Goal: Task Accomplishment & Management: Manage account settings

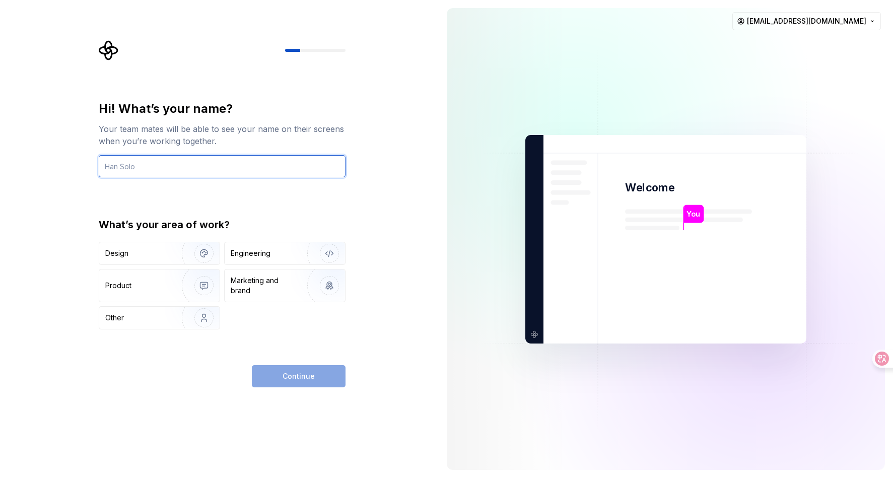
click at [260, 172] on input "text" at bounding box center [222, 166] width 247 height 22
type input "Jess"
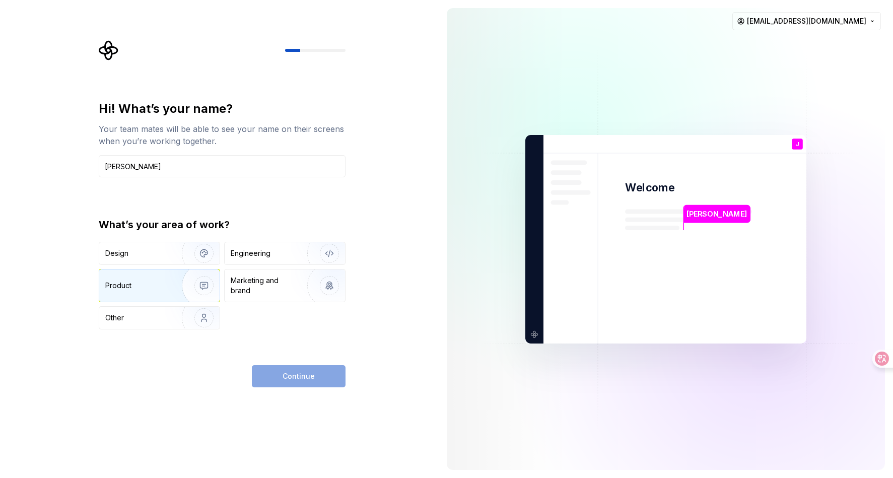
click at [162, 285] on div "Product" at bounding box center [138, 286] width 66 height 10
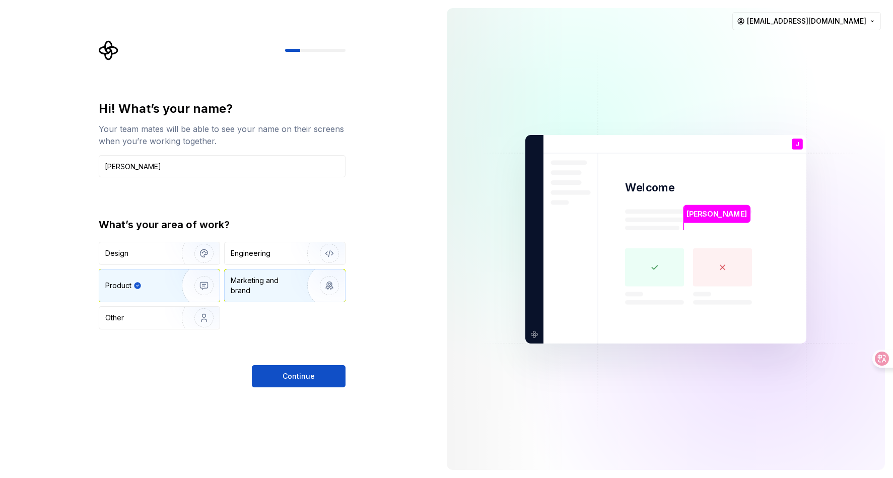
click at [287, 295] on div "Marketing and brand" at bounding box center [265, 286] width 68 height 20
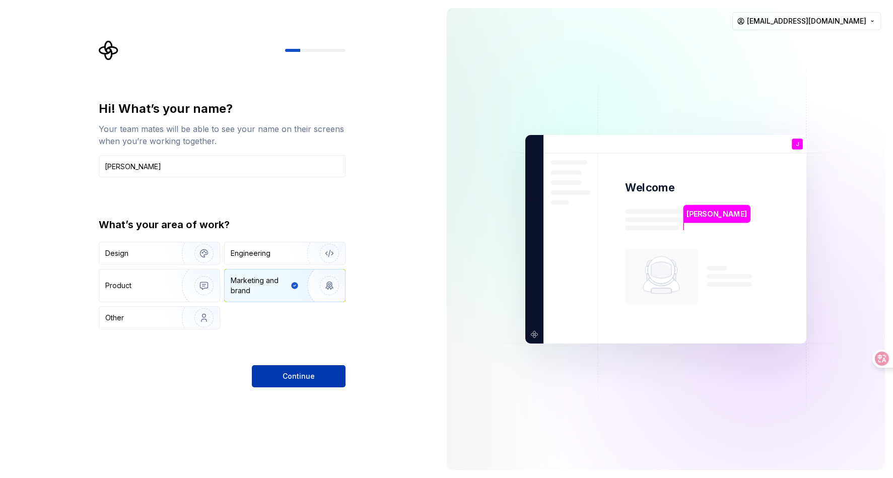
click at [297, 376] on span "Continue" at bounding box center [299, 376] width 32 height 10
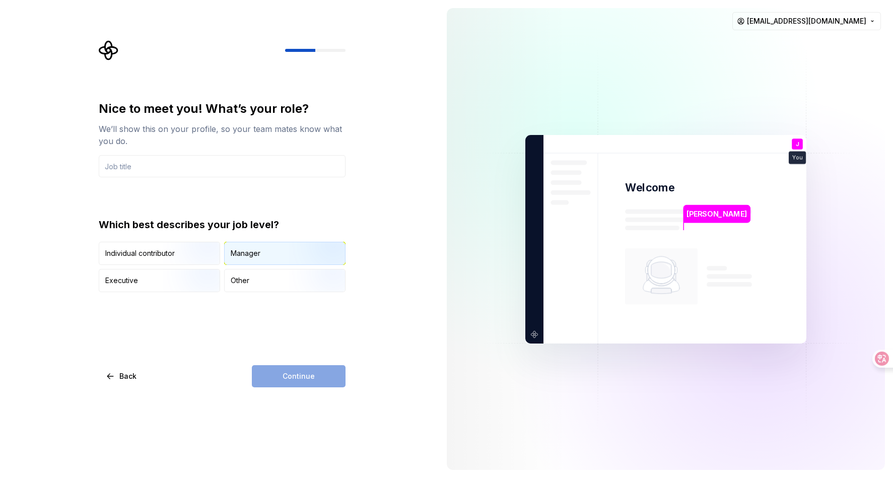
click at [254, 256] on div "Manager" at bounding box center [246, 253] width 30 height 10
click at [174, 170] on input "text" at bounding box center [222, 166] width 247 height 22
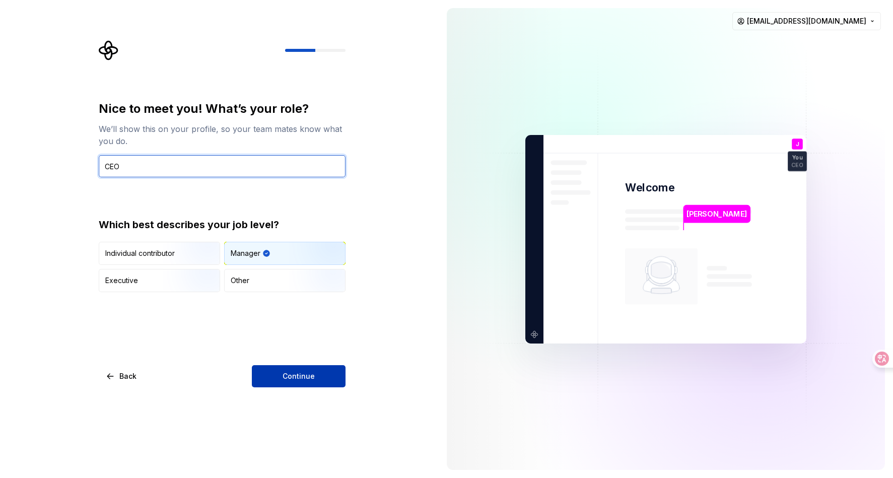
type input "CEO"
click at [294, 386] on button "Continue" at bounding box center [299, 376] width 94 height 22
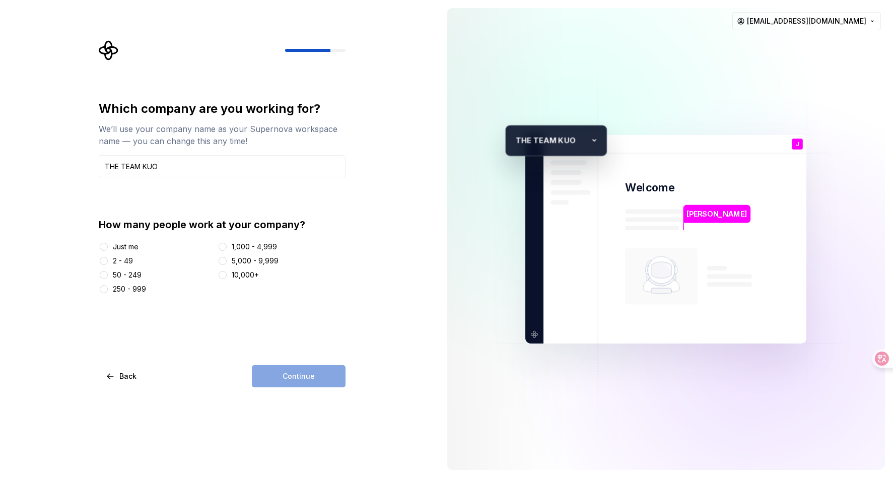
type input "THE TEAM KUO"
click at [134, 270] on div "50 - 249" at bounding box center [127, 275] width 29 height 10
click at [108, 271] on button "50 - 249" at bounding box center [104, 275] width 8 height 8
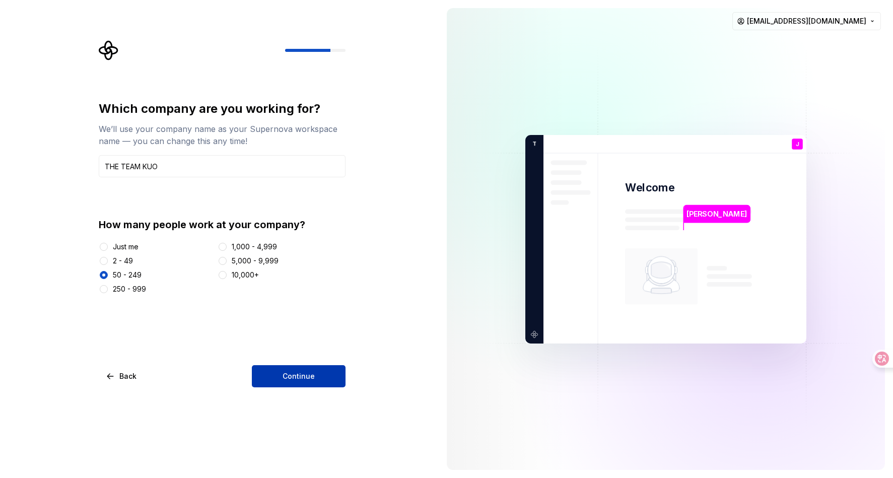
click at [306, 381] on span "Continue" at bounding box center [299, 376] width 32 height 10
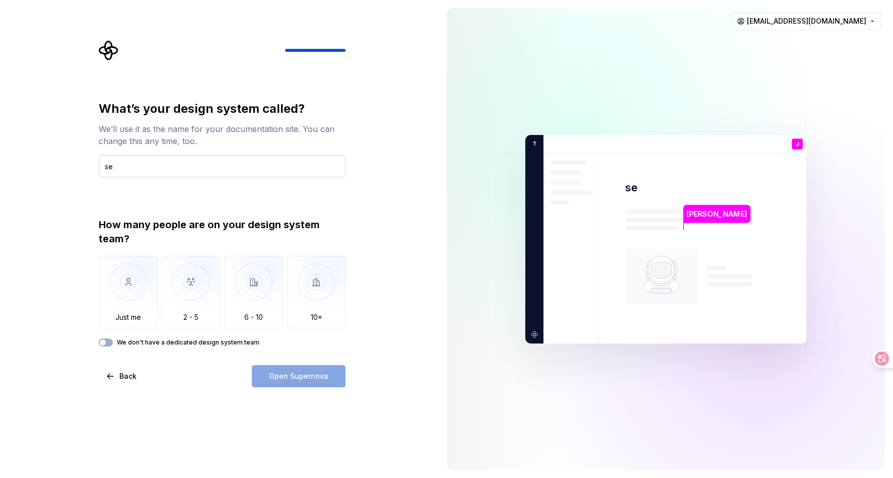
type input "s"
type input "Calculation"
click at [190, 287] on img "button" at bounding box center [191, 289] width 59 height 67
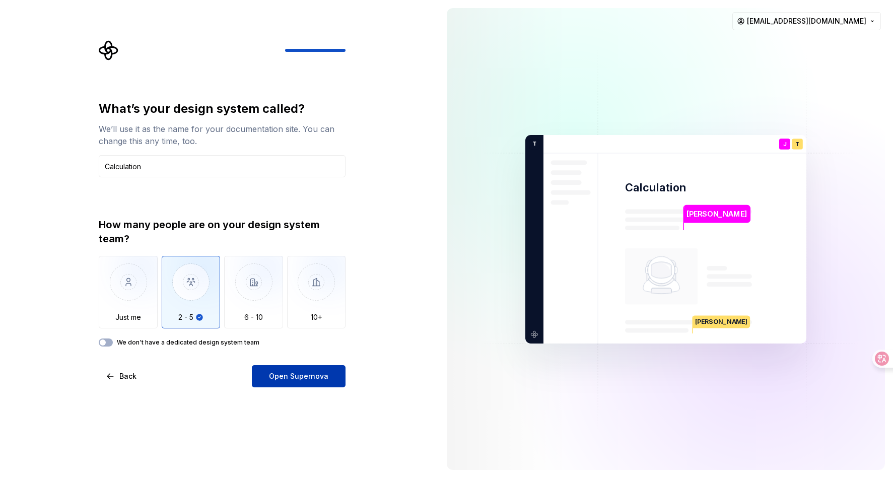
click at [273, 373] on span "Open Supernova" at bounding box center [298, 376] width 59 height 10
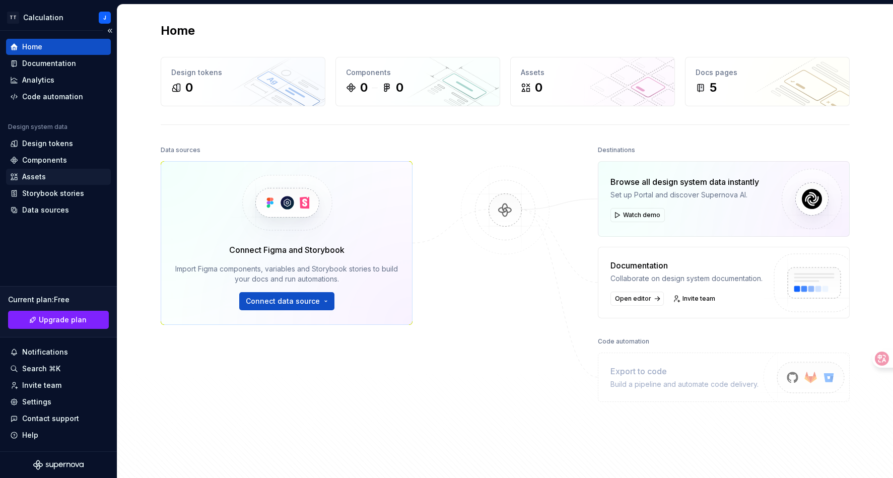
click at [32, 175] on div "Assets" at bounding box center [34, 177] width 24 height 10
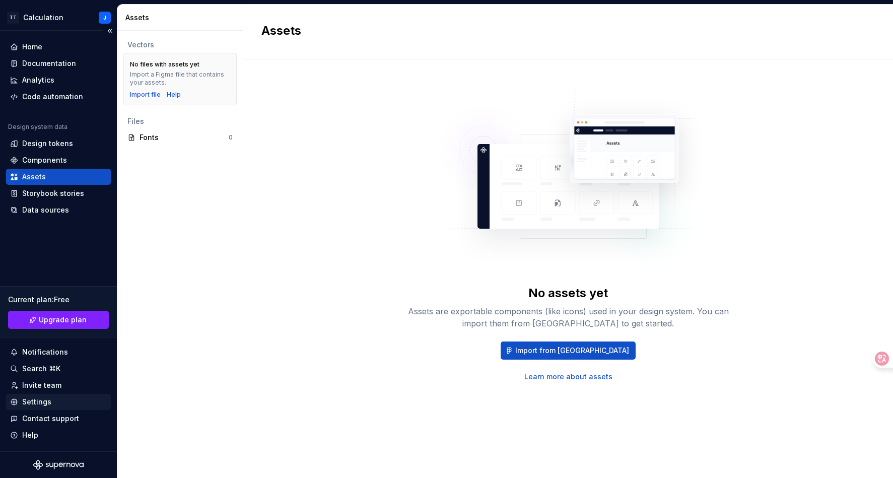
click at [69, 404] on div "Settings" at bounding box center [58, 402] width 97 height 10
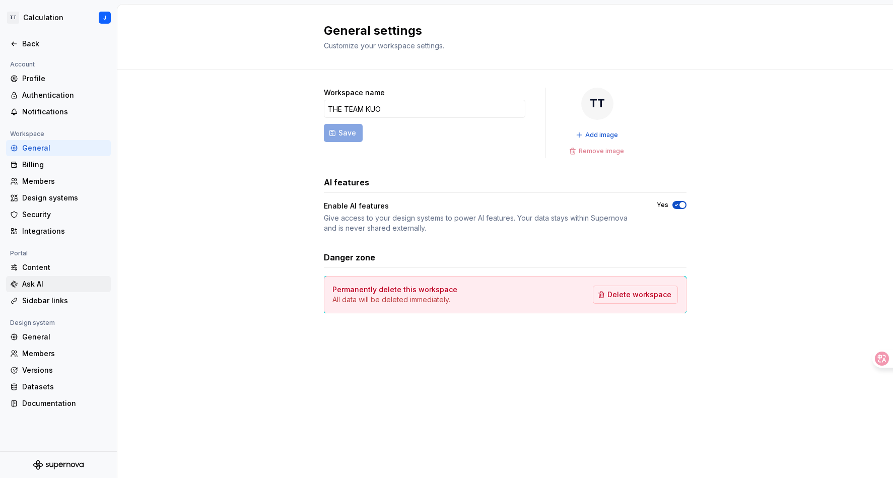
click at [67, 284] on div "Ask AI" at bounding box center [64, 284] width 85 height 10
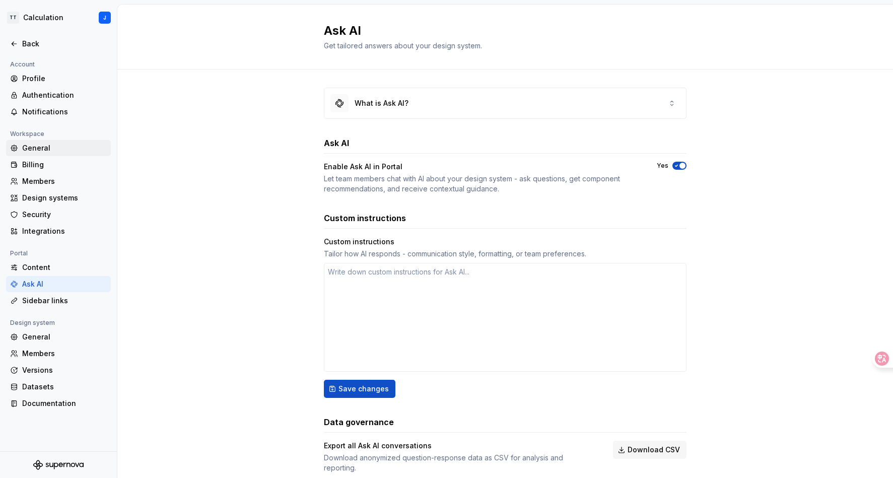
click at [70, 151] on div "General" at bounding box center [64, 148] width 85 height 10
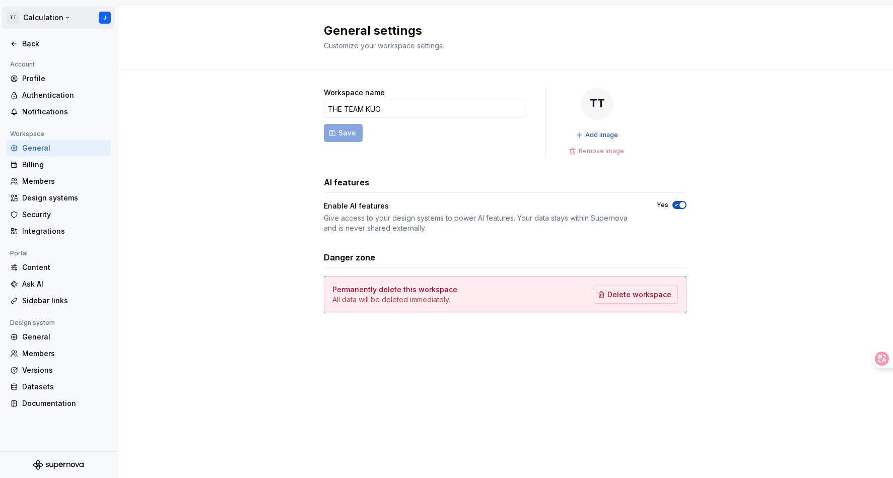
click at [105, 19] on html "TT Calculation J Back Account Profile Authentication Notifications Workspace Ge…" at bounding box center [446, 239] width 893 height 478
click at [65, 162] on div "Billing" at bounding box center [64, 165] width 85 height 10
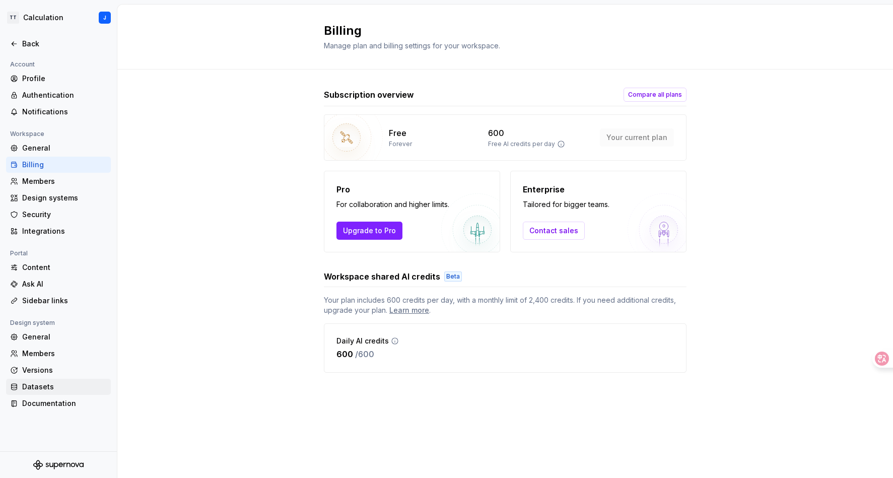
click at [55, 384] on div "Datasets" at bounding box center [64, 387] width 85 height 10
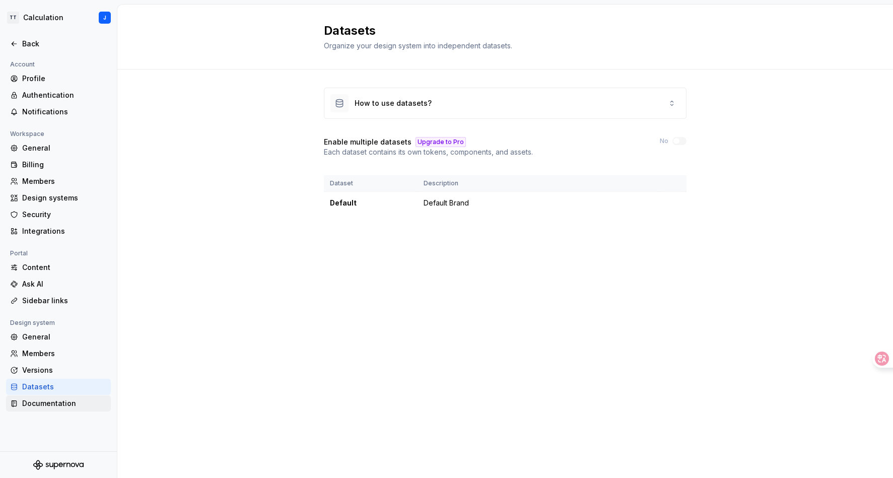
click at [56, 403] on div "Documentation" at bounding box center [64, 403] width 85 height 10
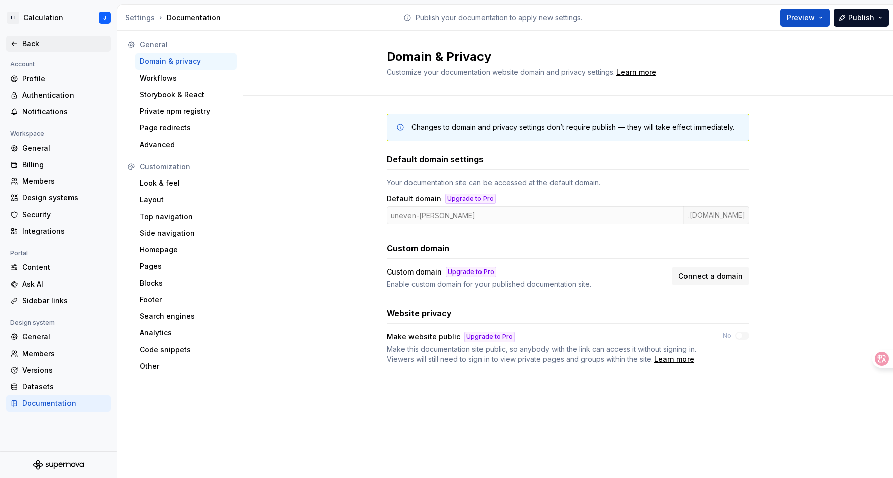
click at [50, 48] on div "Back" at bounding box center [64, 44] width 85 height 10
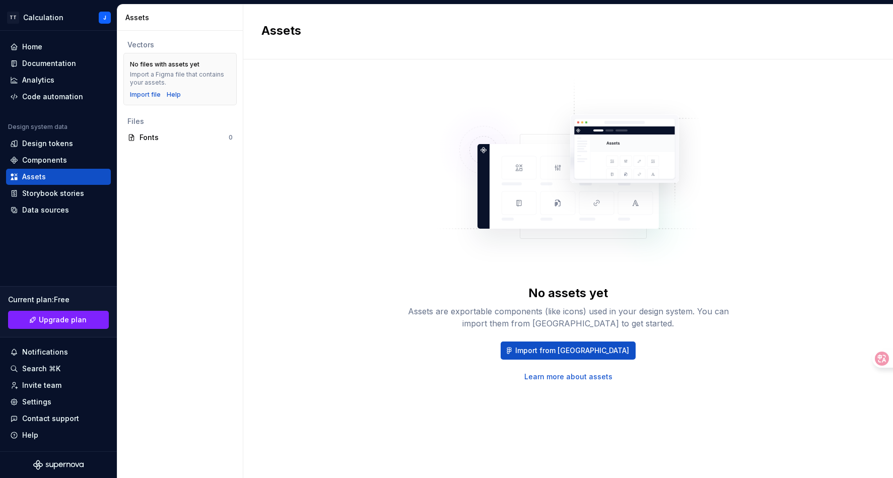
click at [50, 48] on div "Home" at bounding box center [58, 47] width 97 height 10
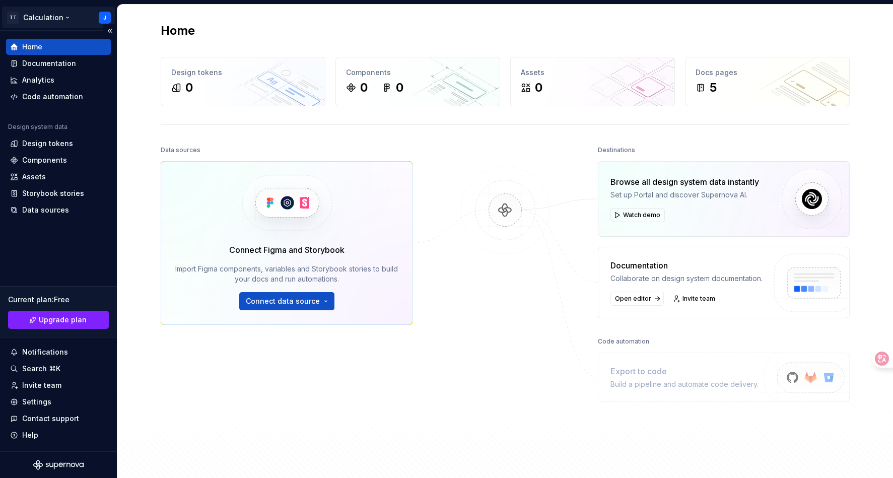
click at [105, 13] on html "TT Calculation J Home Documentation Analytics Code automation Design system dat…" at bounding box center [446, 239] width 893 height 478
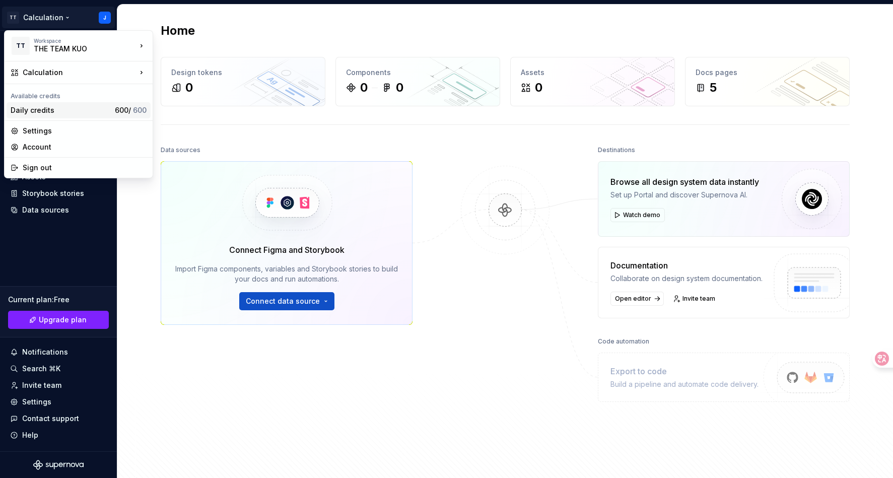
click at [58, 111] on div "Daily credits" at bounding box center [61, 110] width 100 height 10
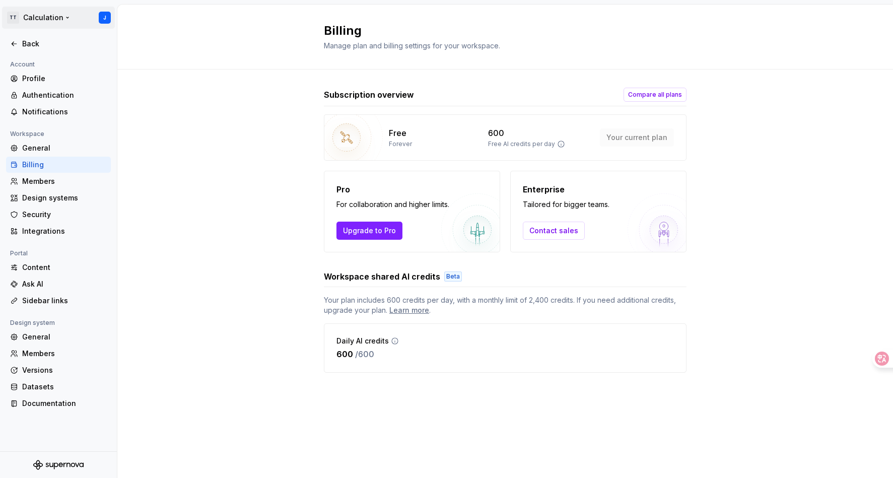
click at [72, 16] on html "TT Calculation J Back Account Profile Authentication Notifications Workspace Ge…" at bounding box center [446, 239] width 893 height 478
click at [55, 17] on html "TT Calculation J Back Account Profile Authentication Notifications Workspace Ge…" at bounding box center [446, 239] width 893 height 478
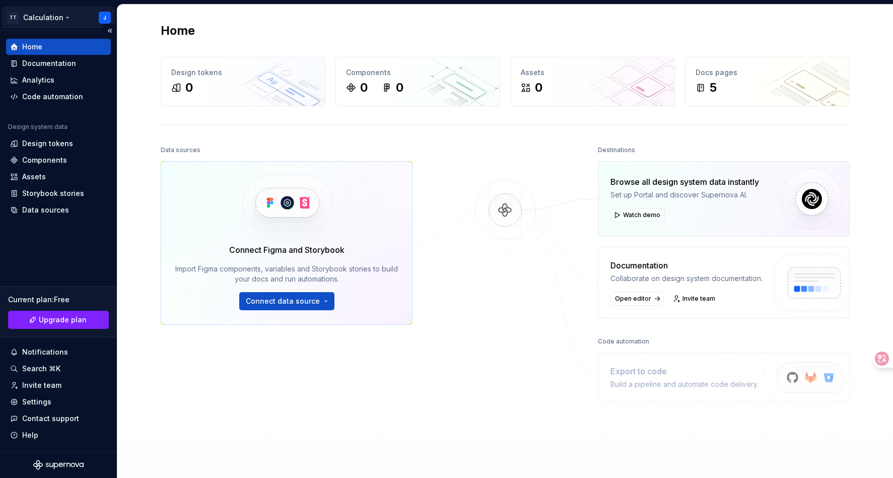
click at [103, 17] on html "TT Calculation J Home Documentation Analytics Code automation Design system dat…" at bounding box center [446, 239] width 893 height 478
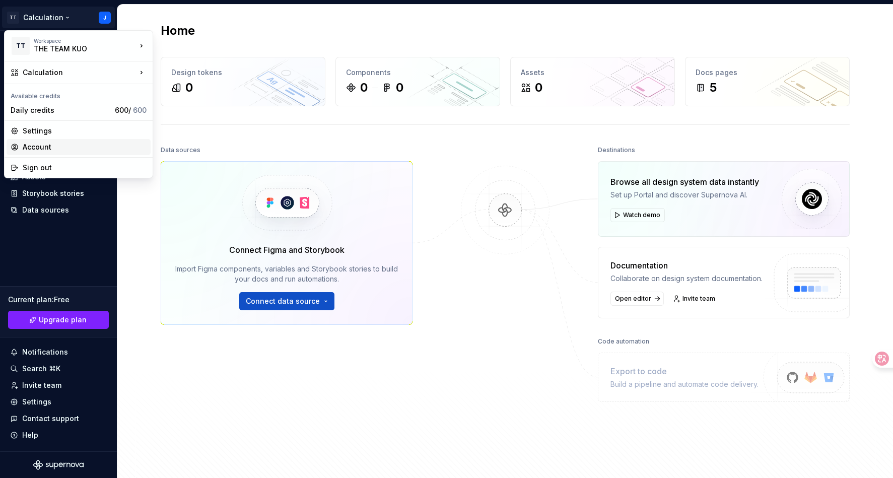
click at [79, 147] on div "Account" at bounding box center [85, 147] width 124 height 10
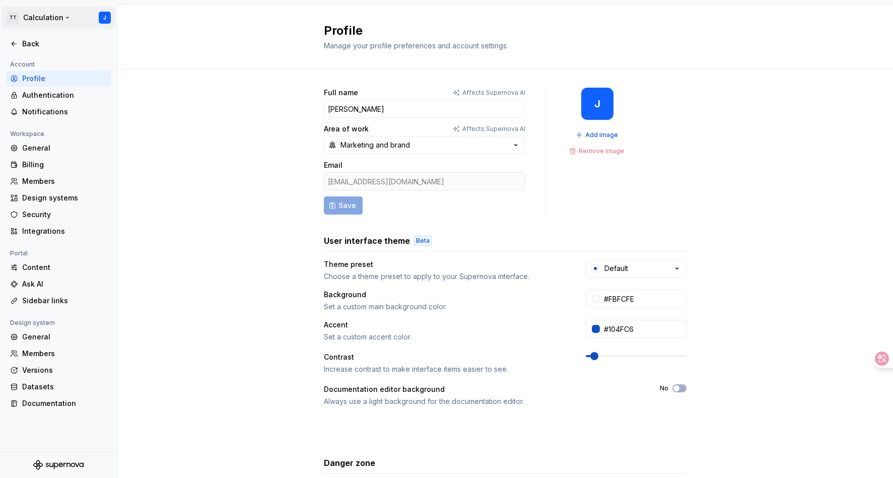
click at [14, 20] on html "TT Calculation J Back Account Profile Authentication Notifications Workspace Ge…" at bounding box center [446, 239] width 893 height 478
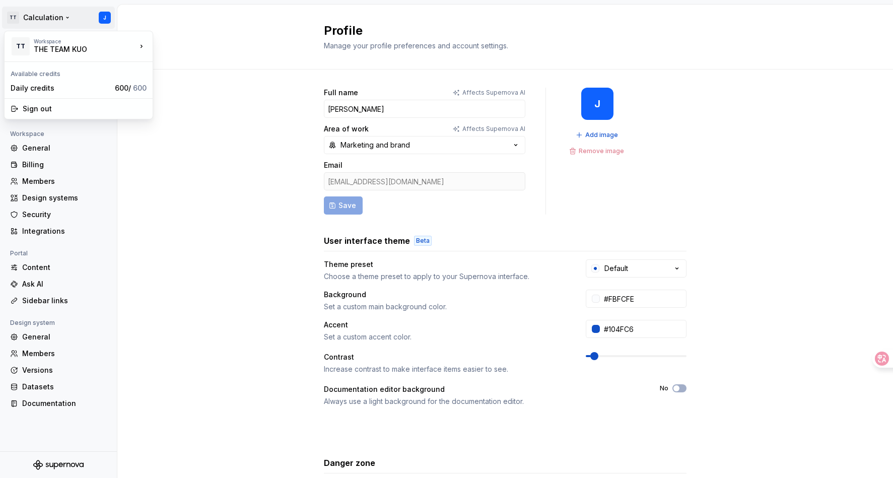
click at [14, 20] on html "TT Calculation J Back Account Profile Authentication Notifications Workspace Ge…" at bounding box center [446, 239] width 893 height 478
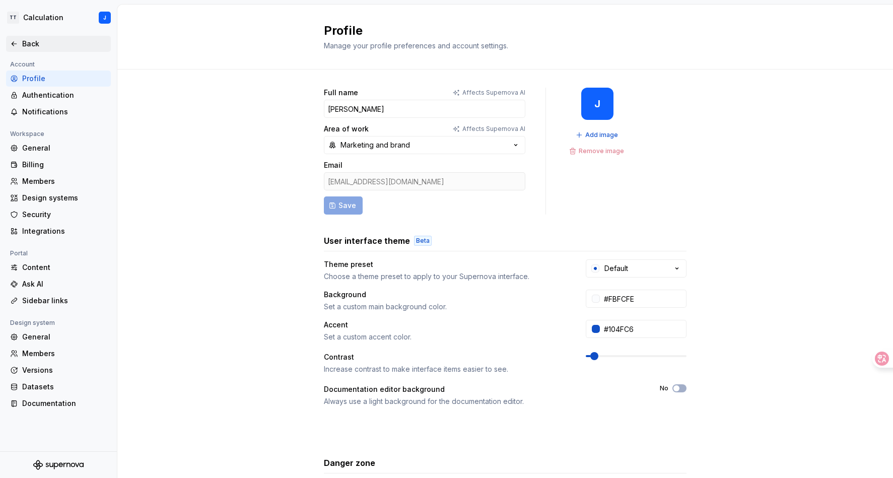
click at [16, 44] on icon at bounding box center [14, 44] width 8 height 8
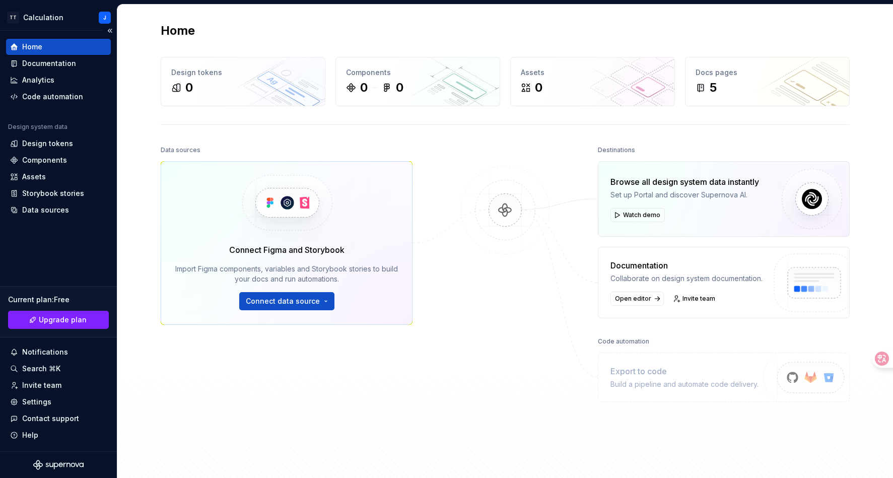
click at [66, 461] on icon "Supernova Logo" at bounding box center [58, 465] width 50 height 10
click at [75, 60] on div "Documentation" at bounding box center [58, 63] width 97 height 10
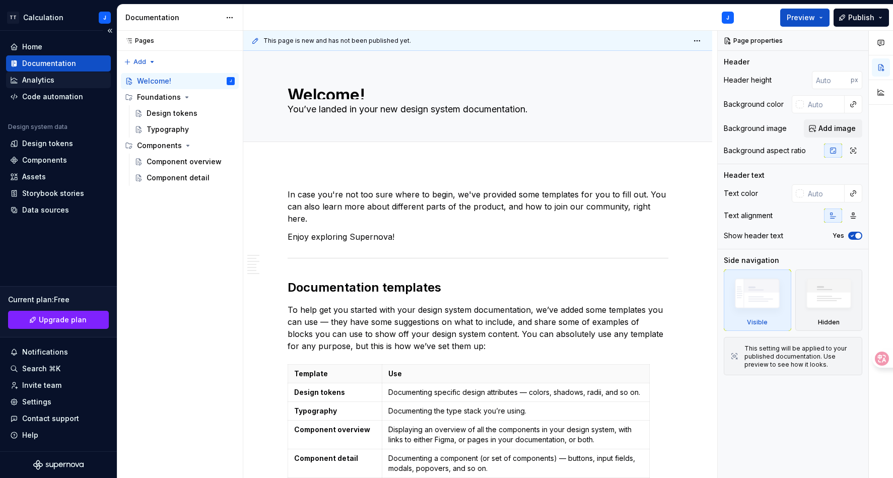
type textarea "*"
click at [44, 402] on div "Settings" at bounding box center [36, 402] width 29 height 10
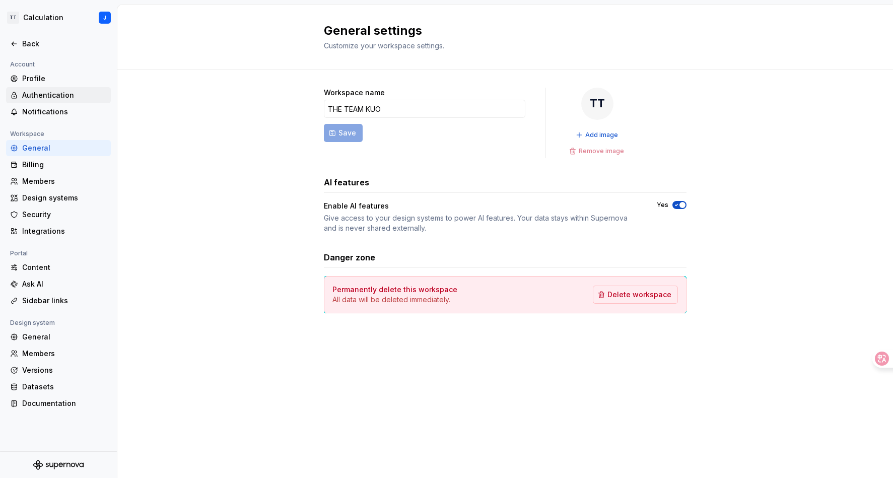
click at [58, 95] on div "Authentication" at bounding box center [64, 95] width 85 height 10
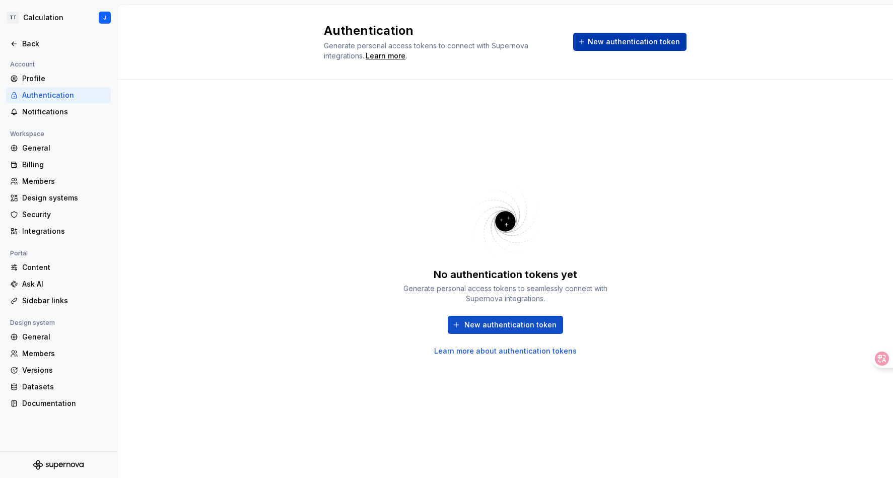
click at [592, 43] on button "New authentication token" at bounding box center [629, 42] width 113 height 18
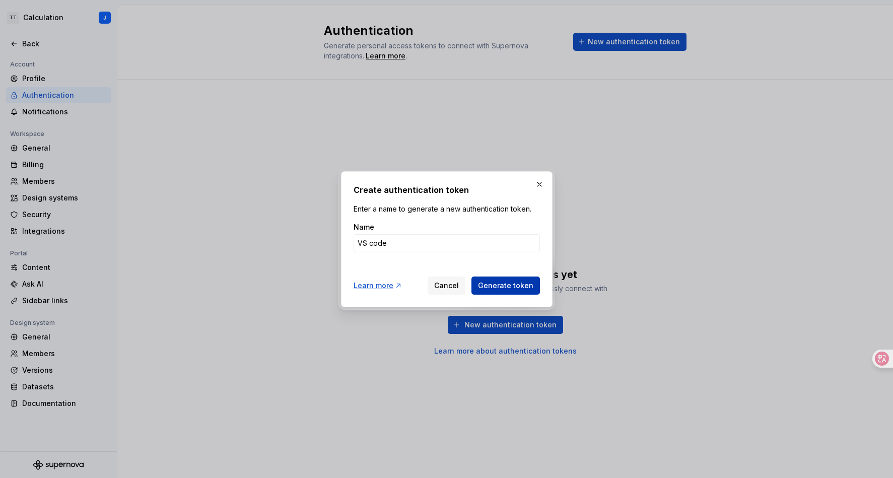
type input "VS code"
click at [500, 288] on span "Generate token" at bounding box center [505, 286] width 55 height 10
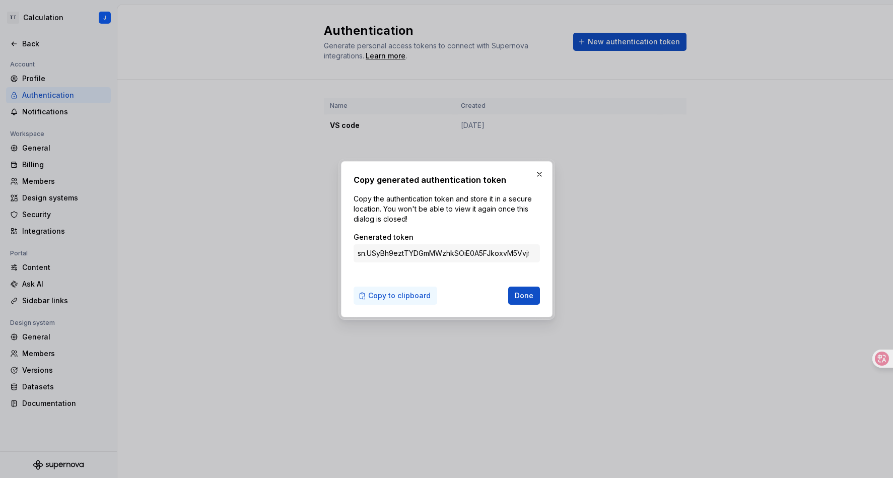
click at [419, 296] on span "Copy to clipboard" at bounding box center [399, 296] width 62 height 10
click at [416, 293] on span "Copy to clipboard" at bounding box center [399, 296] width 62 height 10
click at [525, 294] on span "Done" at bounding box center [524, 296] width 19 height 10
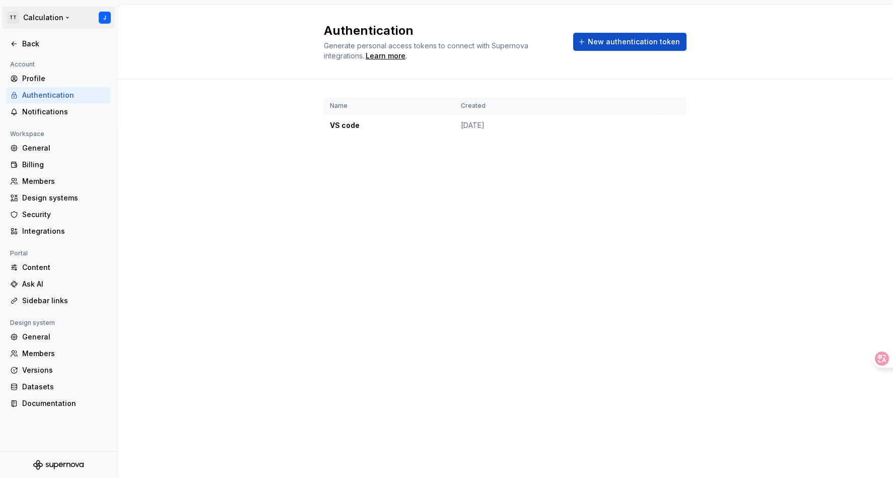
click at [25, 18] on html "TT Calculation J Back Account Profile Authentication Notifications Workspace Ge…" at bounding box center [446, 239] width 893 height 478
click at [11, 42] on icon at bounding box center [14, 44] width 8 height 8
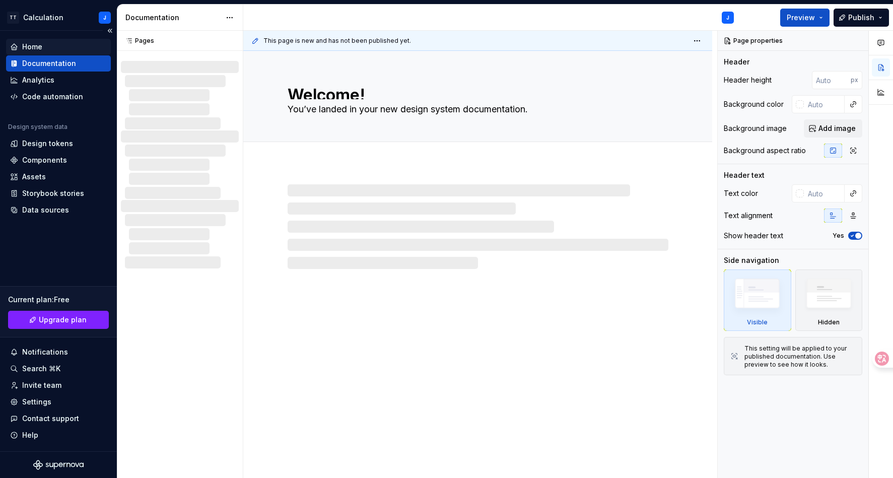
click at [31, 43] on div "Home" at bounding box center [32, 47] width 20 height 10
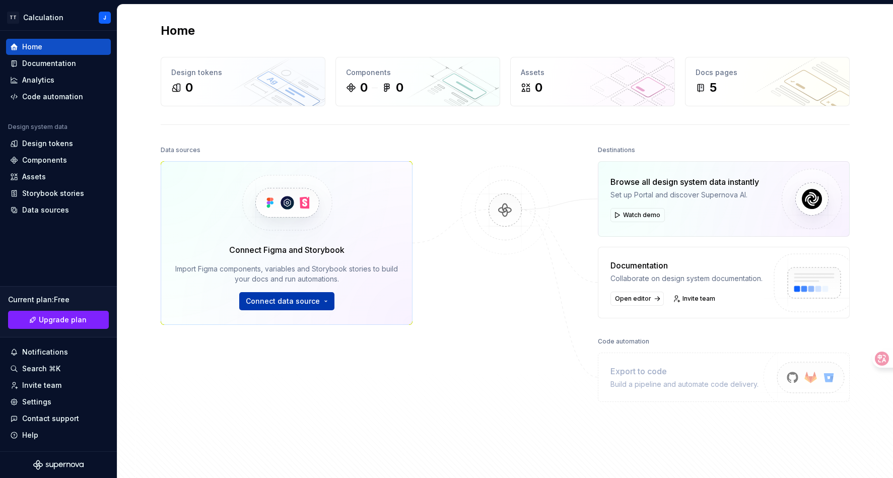
click at [303, 300] on span "Connect data source" at bounding box center [283, 301] width 74 height 10
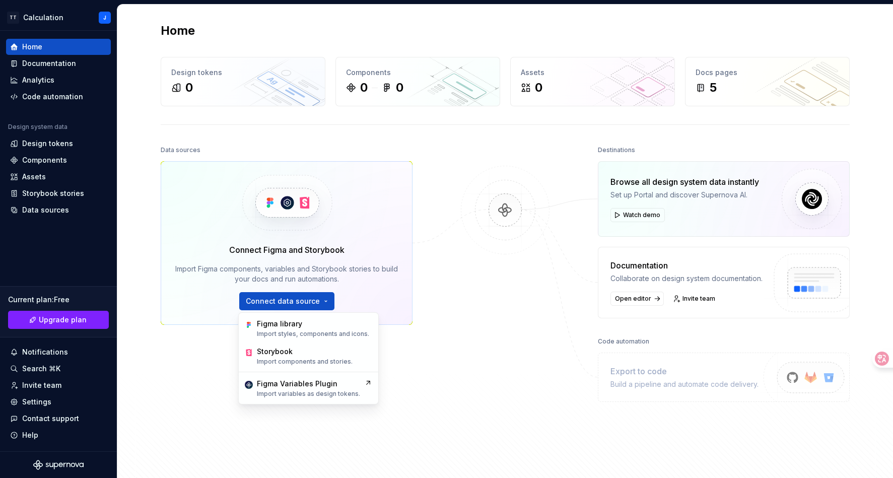
click at [456, 307] on div at bounding box center [505, 286] width 101 height 287
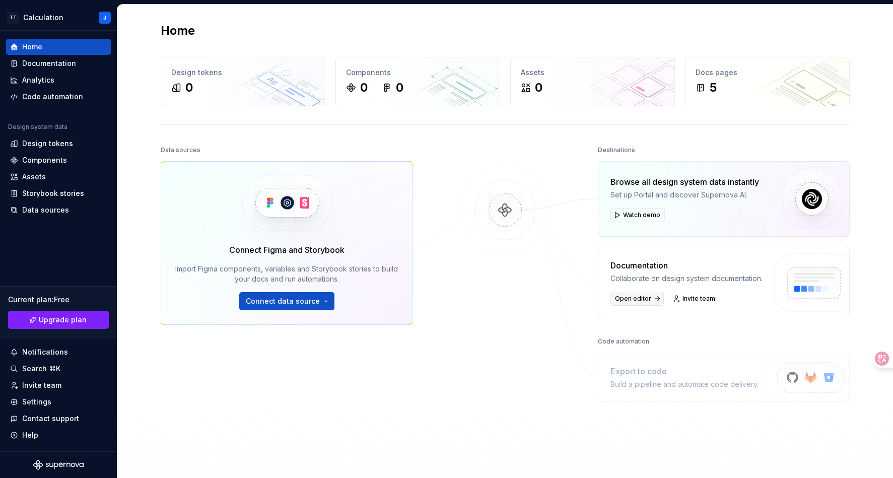
click at [632, 296] on span "Open editor" at bounding box center [633, 299] width 36 height 8
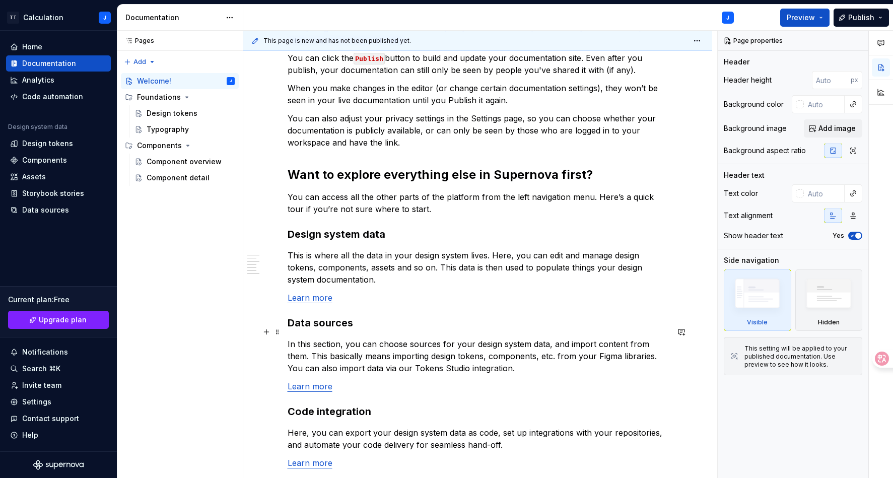
scroll to position [792, 0]
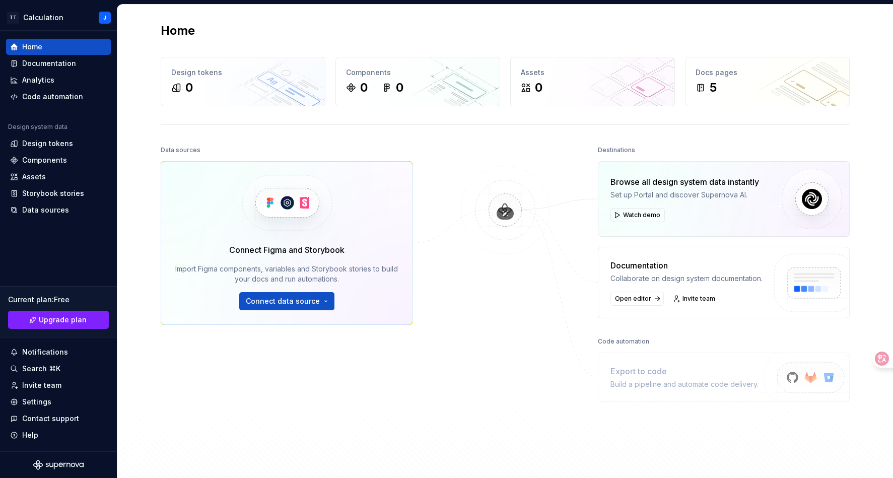
click at [511, 268] on img at bounding box center [505, 220] width 98 height 109
click at [36, 54] on div "Home" at bounding box center [58, 47] width 105 height 16
click at [34, 61] on div "Documentation" at bounding box center [49, 63] width 54 height 10
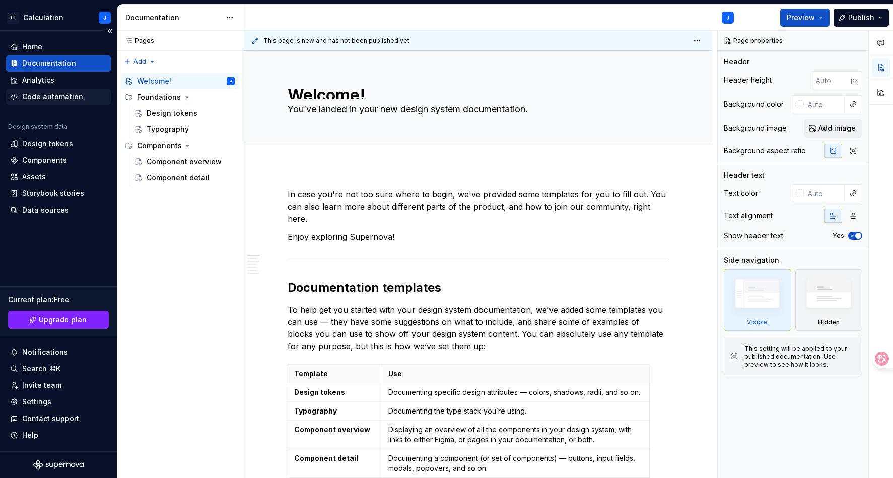
click at [72, 99] on div "Code automation" at bounding box center [52, 97] width 61 height 10
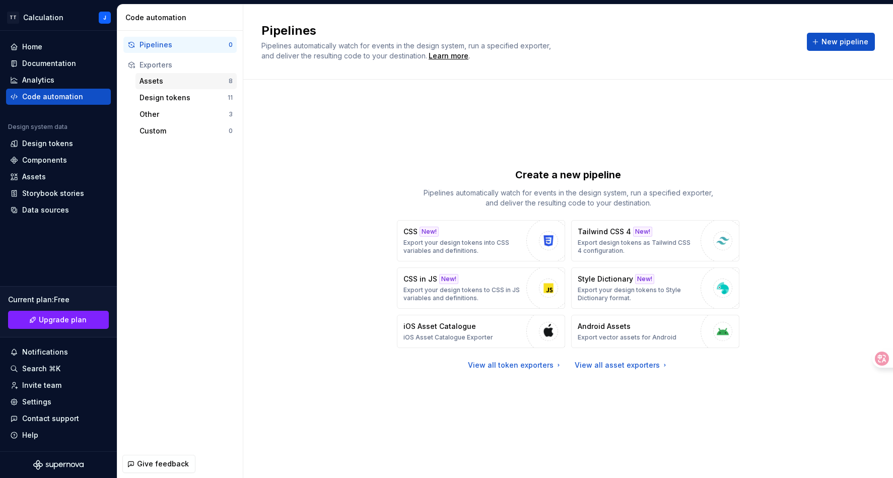
click at [175, 83] on div "Assets" at bounding box center [184, 81] width 89 height 10
click at [30, 53] on div "Home" at bounding box center [58, 47] width 105 height 16
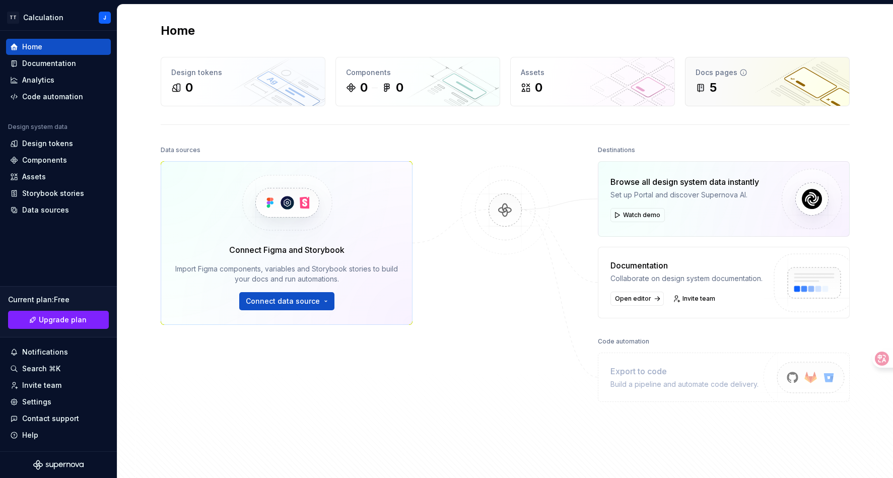
click at [727, 84] on div "5" at bounding box center [768, 88] width 144 height 16
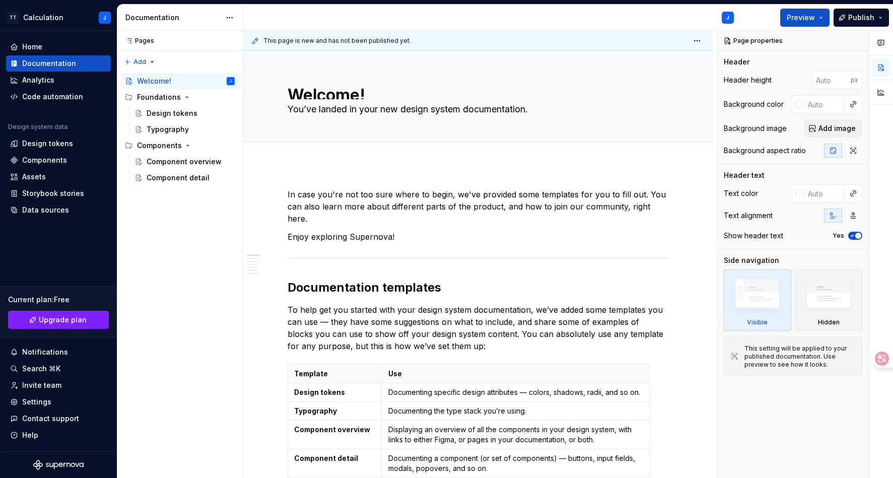
type textarea "*"
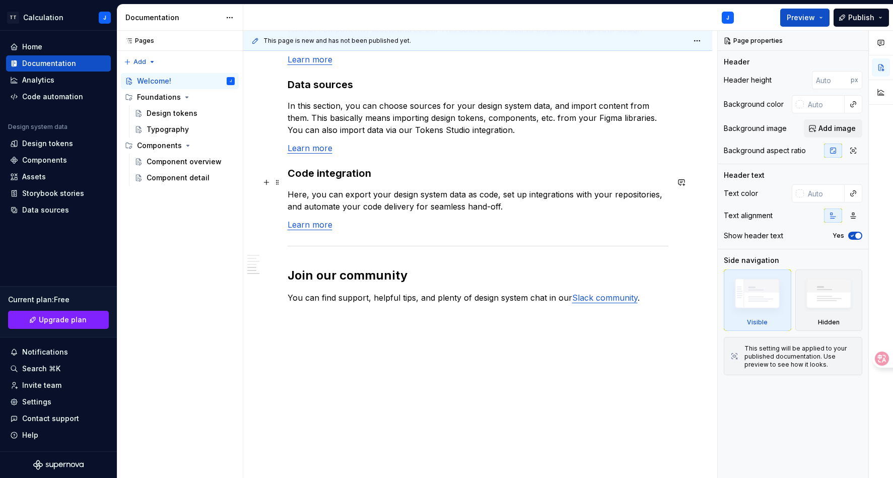
scroll to position [792, 0]
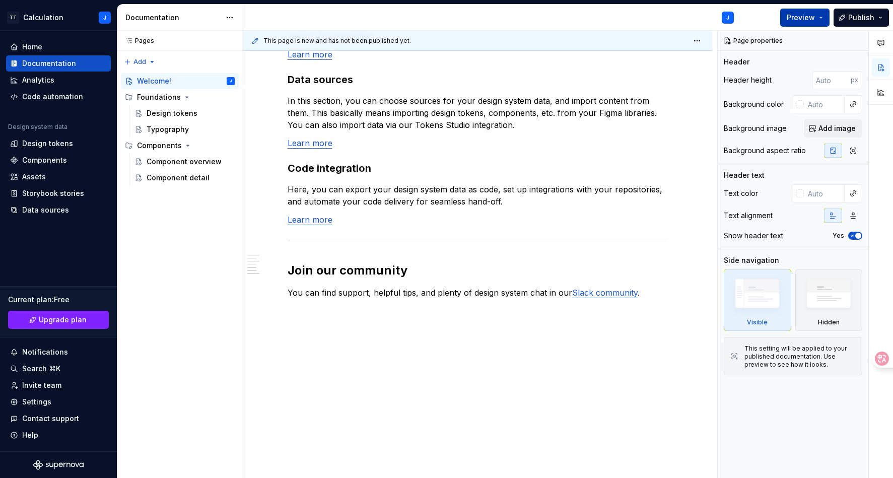
click at [793, 20] on span "Preview" at bounding box center [801, 18] width 28 height 10
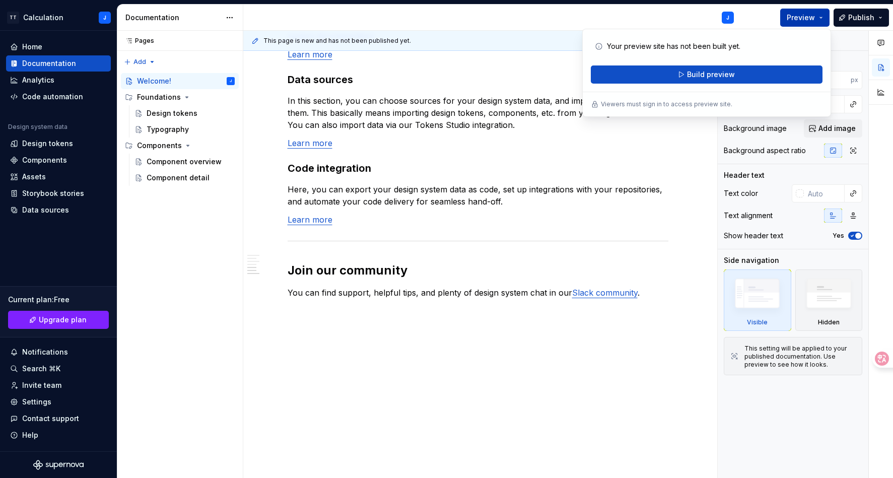
click at [793, 20] on span "Preview" at bounding box center [801, 18] width 28 height 10
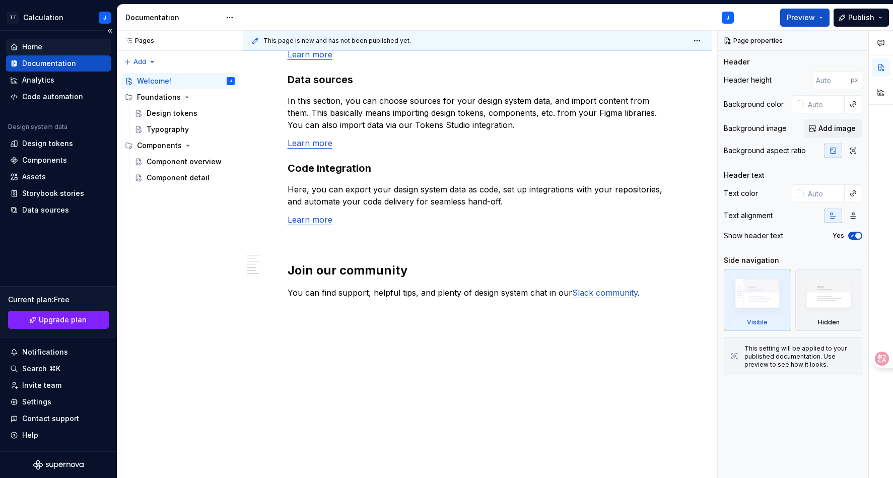
click at [37, 46] on div "Home" at bounding box center [32, 47] width 20 height 10
